Goal: Transaction & Acquisition: Book appointment/travel/reservation

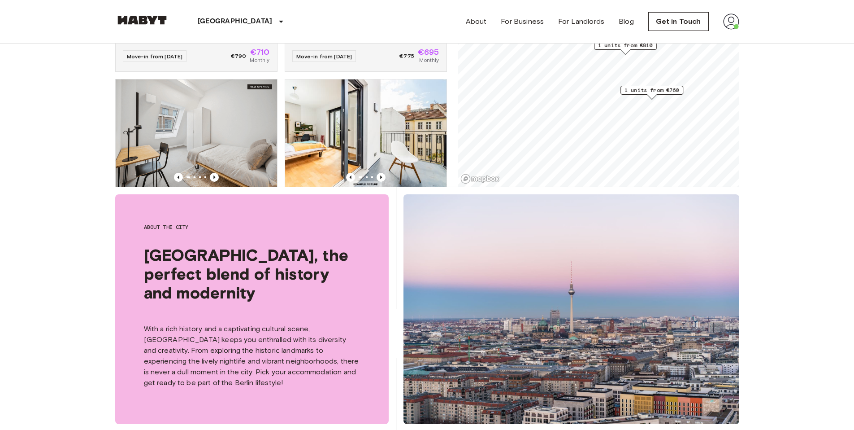
scroll to position [2129, 0]
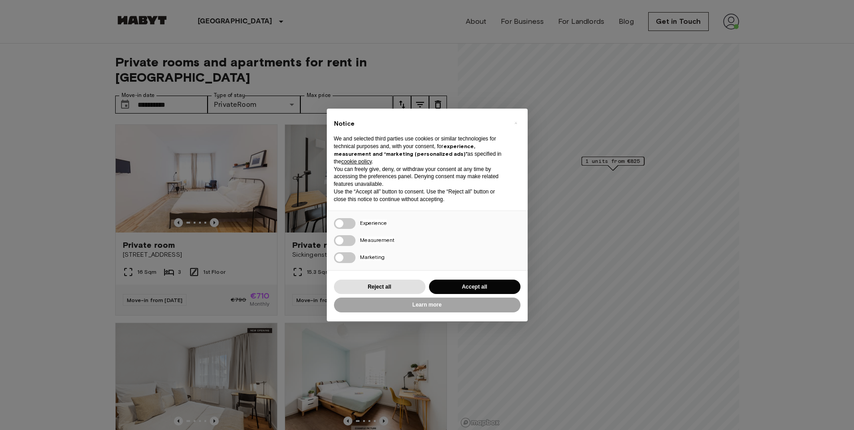
scroll to position [244, 0]
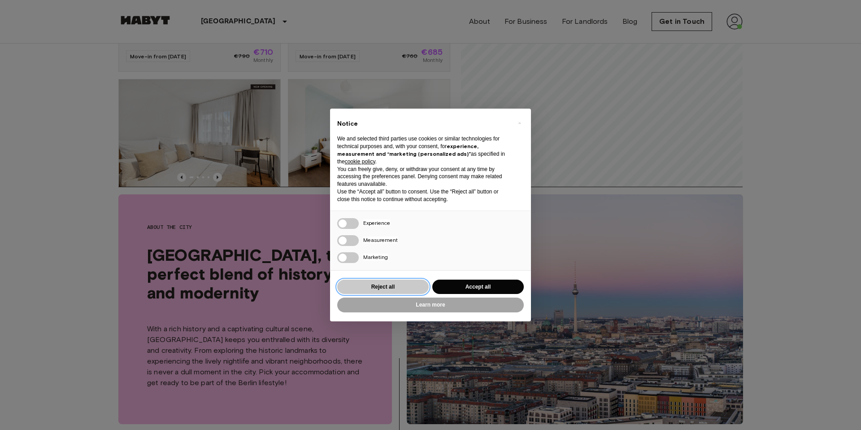
click at [391, 291] on button "Reject all" at bounding box center [382, 286] width 91 height 15
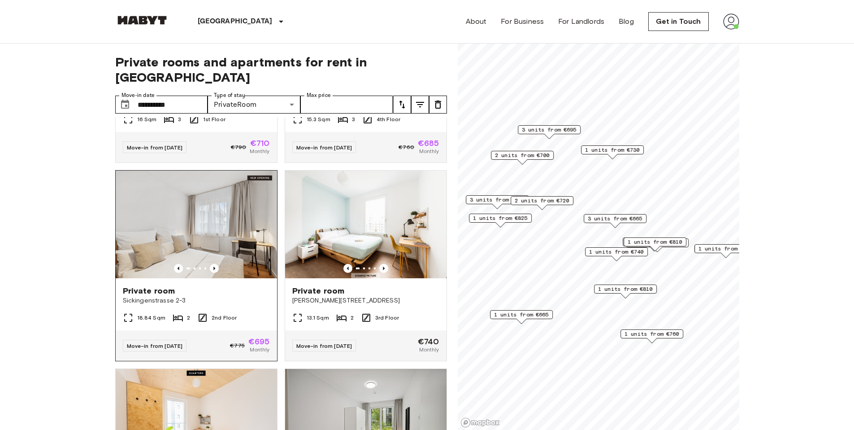
scroll to position [152, 0]
